Goal: Transaction & Acquisition: Download file/media

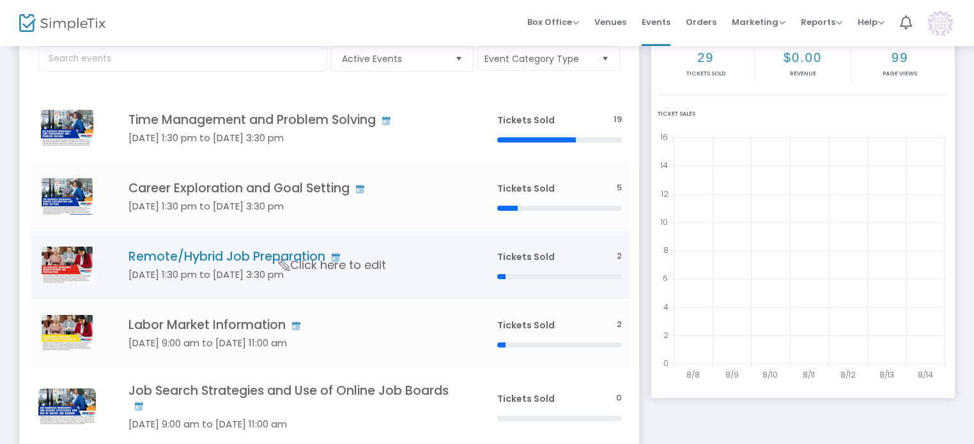
scroll to position [229, 0]
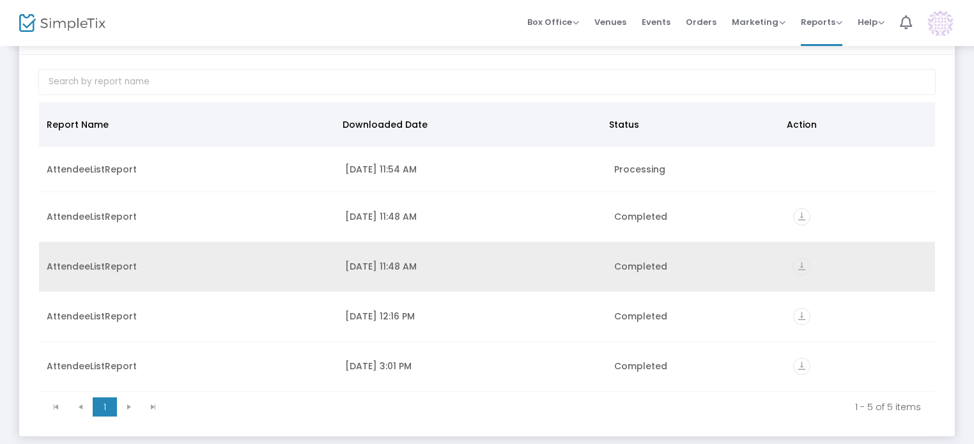
scroll to position [103, 0]
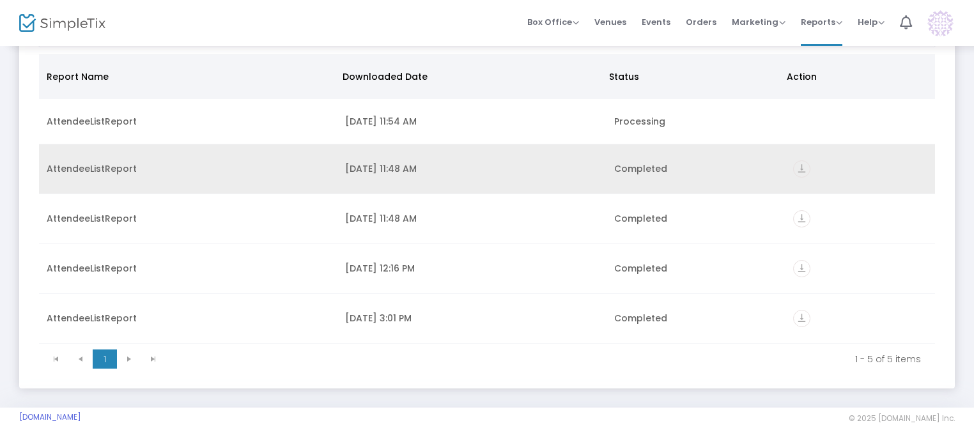
click at [102, 162] on div "AttendeeListReport" at bounding box center [188, 168] width 283 height 13
click at [801, 162] on icon "vertical_align_bottom" at bounding box center [801, 168] width 17 height 17
